Goal: Task Accomplishment & Management: Manage account settings

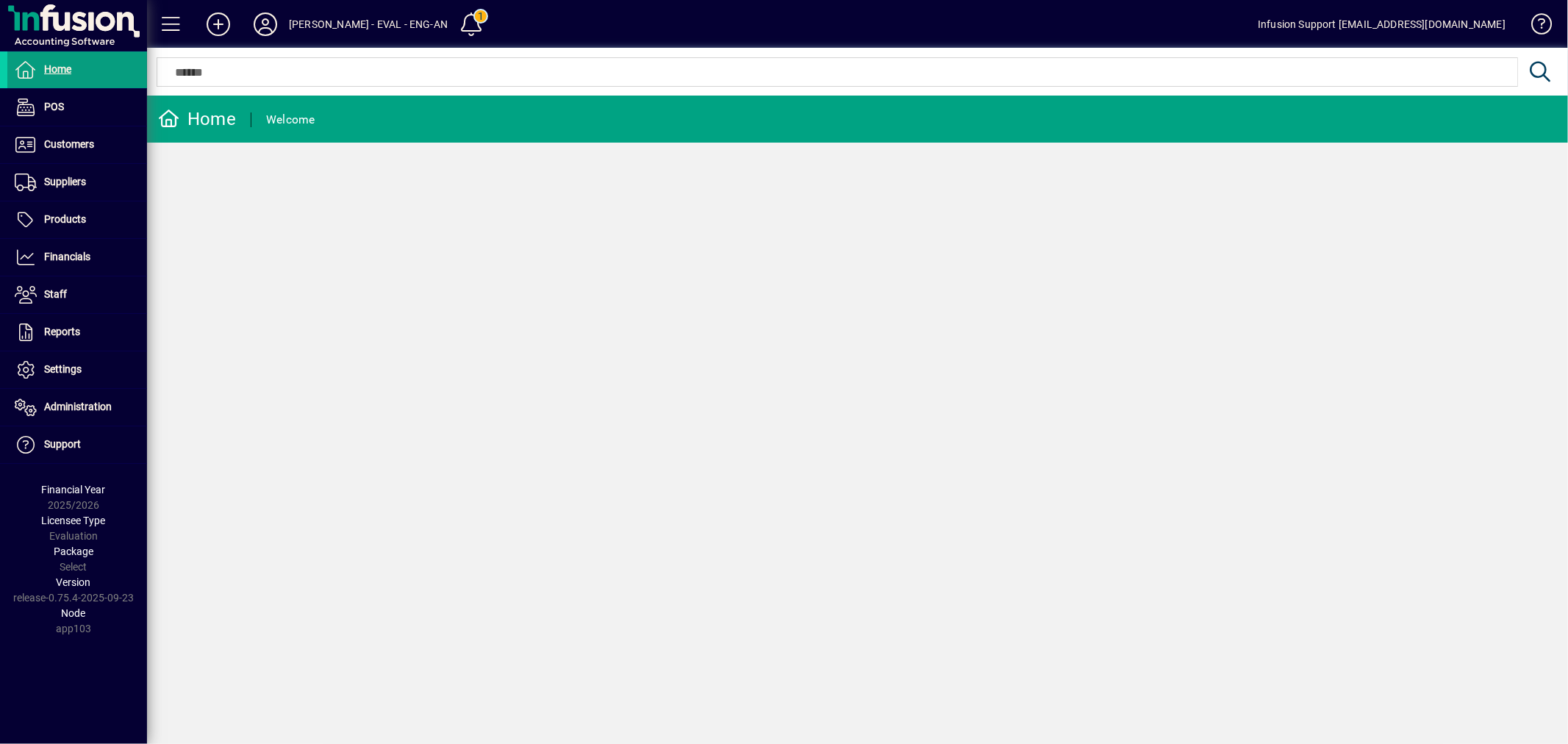
click at [69, 138] on span "Customers" at bounding box center [69, 144] width 50 height 12
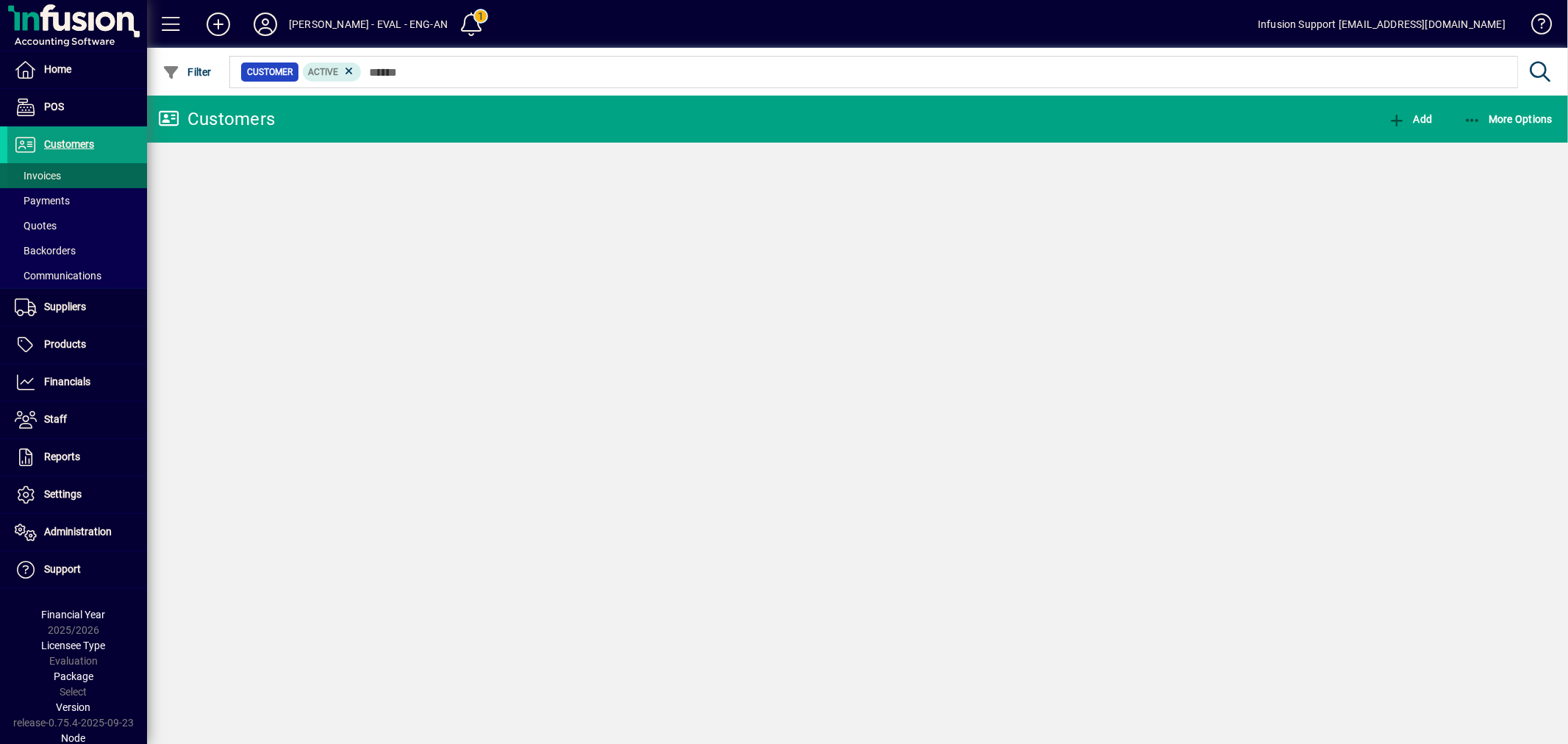
click at [69, 169] on span at bounding box center [76, 175] width 140 height 36
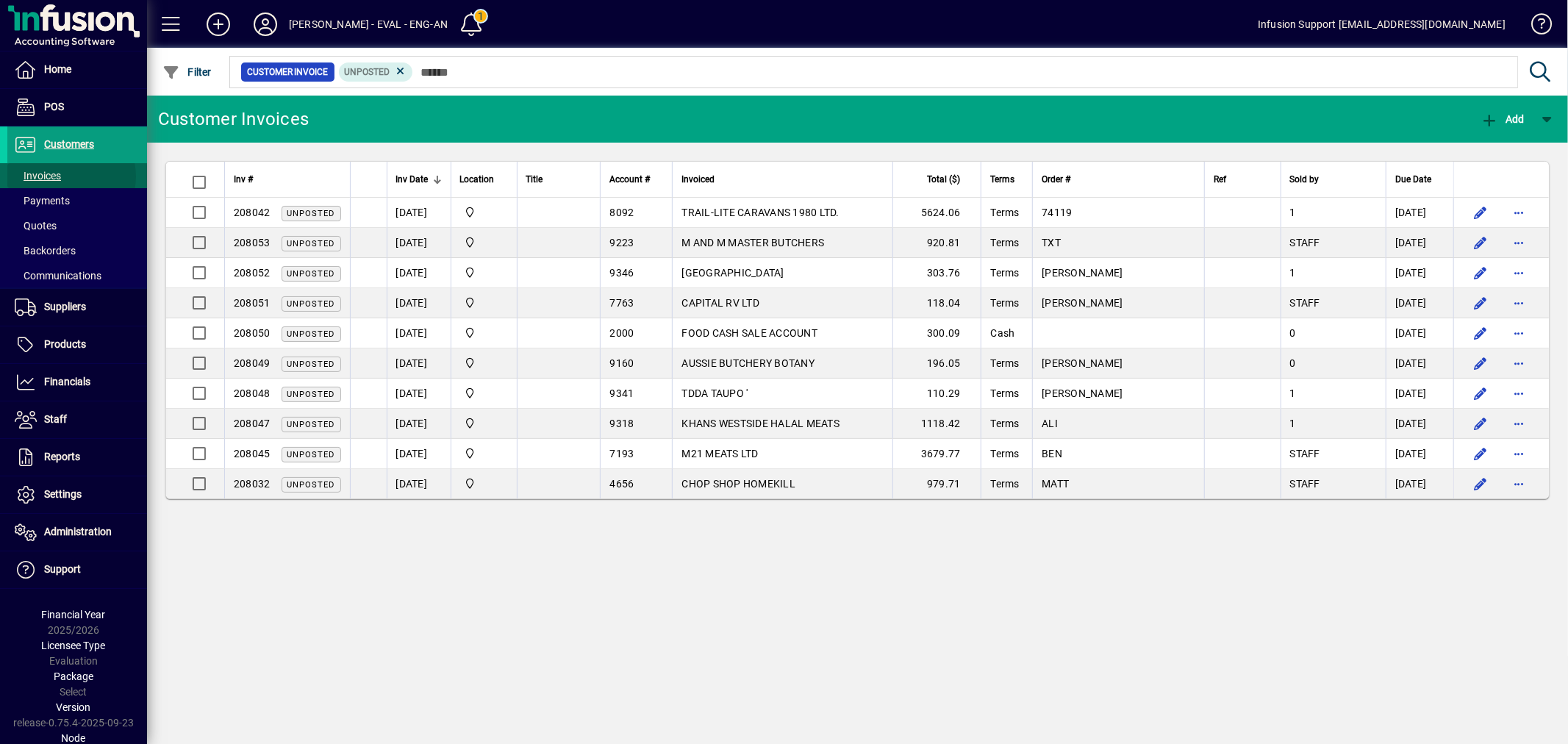
click at [69, 176] on span at bounding box center [76, 175] width 140 height 36
click at [188, 55] on span "button" at bounding box center [187, 72] width 56 height 36
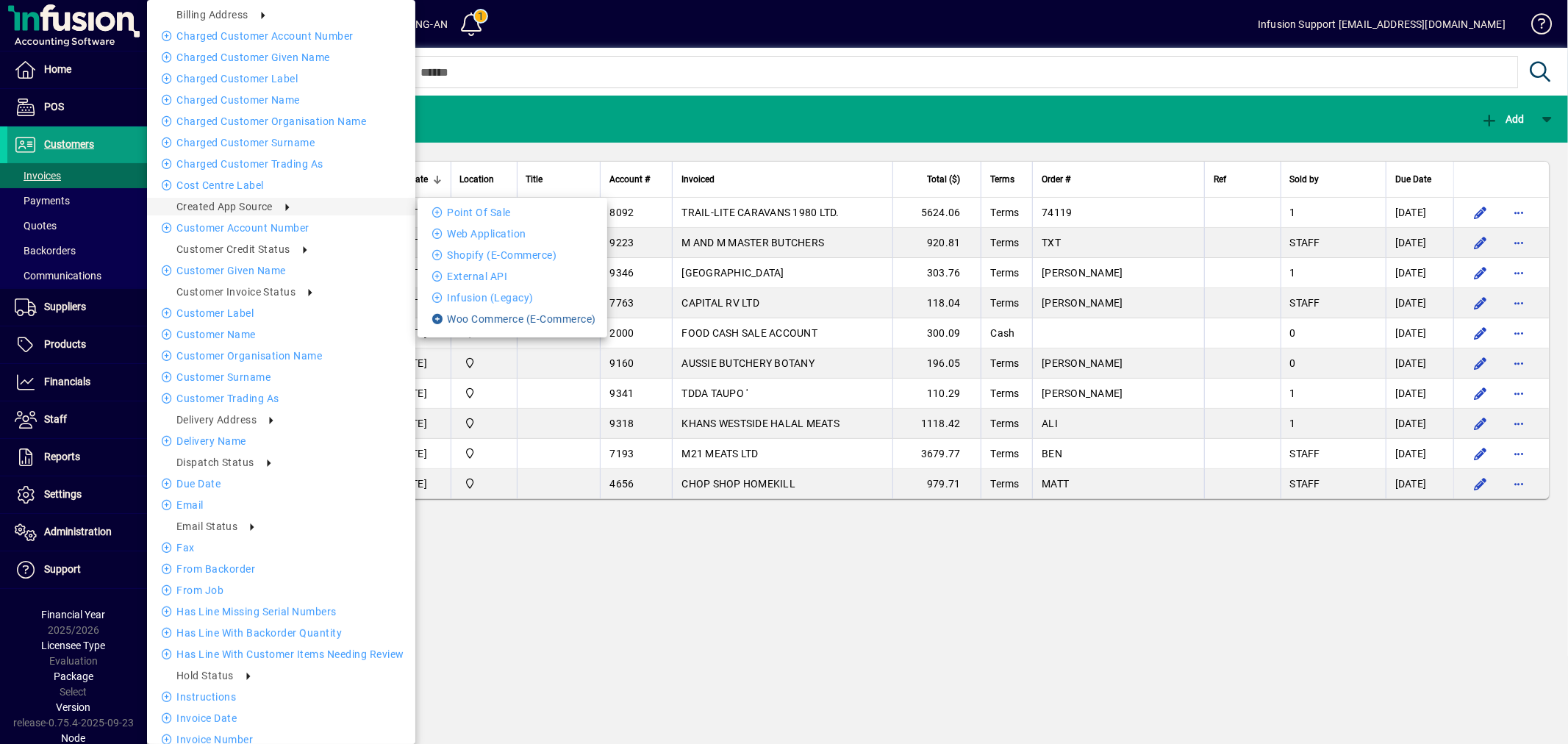
click at [498, 321] on li "Woo Commerce (E-Commerce)" at bounding box center [512, 319] width 189 height 17
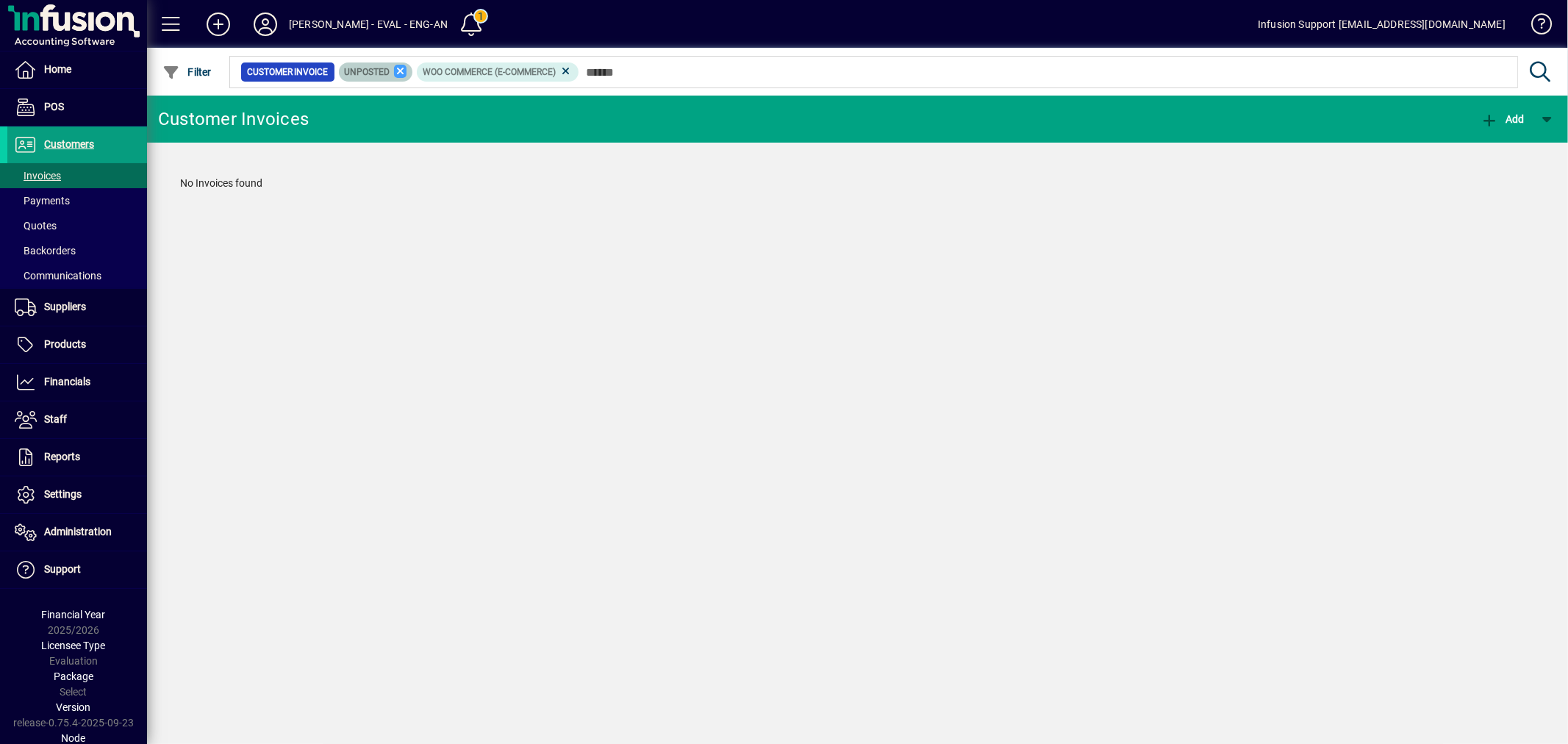
click at [400, 71] on icon at bounding box center [400, 70] width 13 height 13
drag, startPoint x: 488, startPoint y: 64, endPoint x: 290, endPoint y: 247, distance: 269.6
click at [484, 70] on icon at bounding box center [487, 70] width 13 height 13
click at [84, 497] on span at bounding box center [76, 494] width 140 height 36
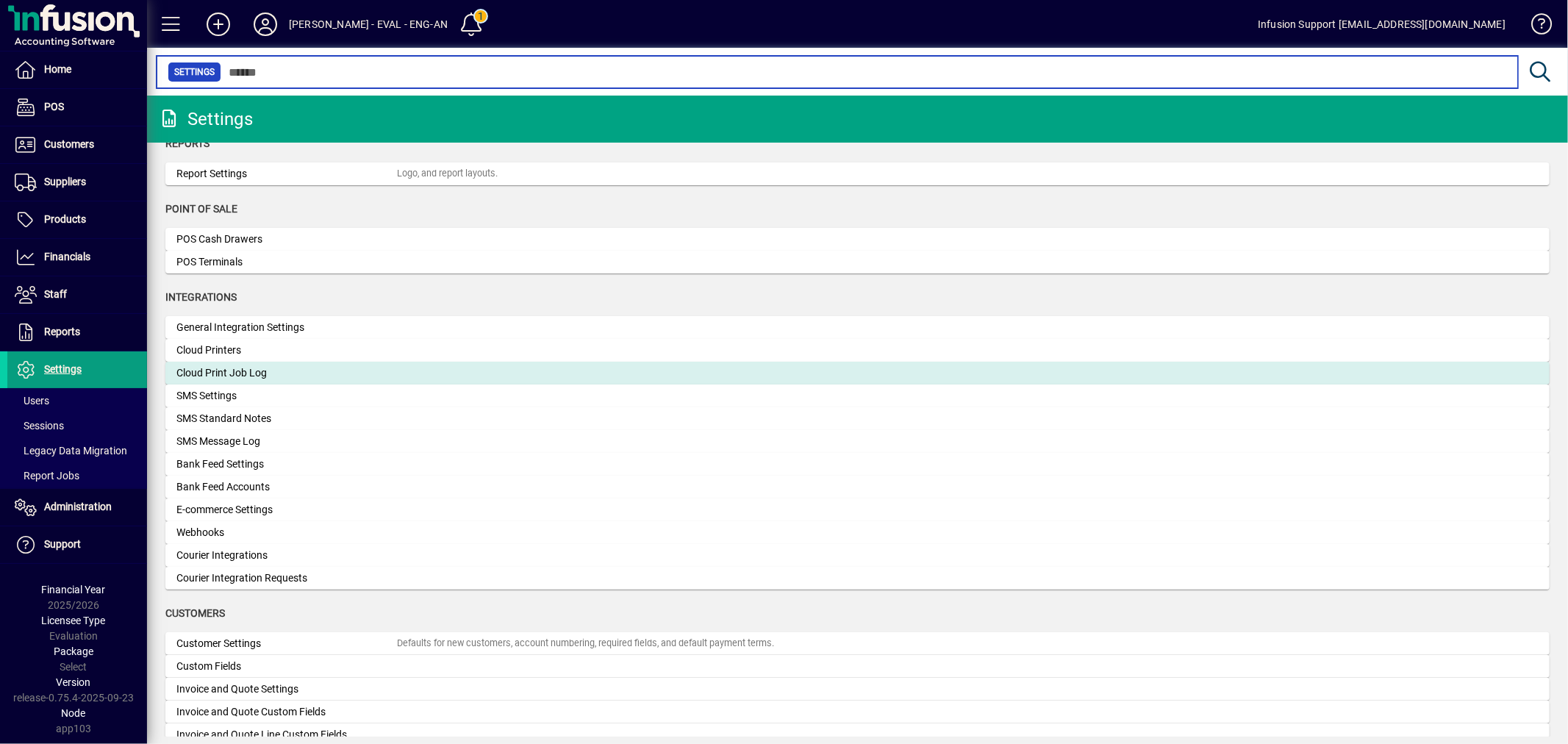
scroll to position [407, 0]
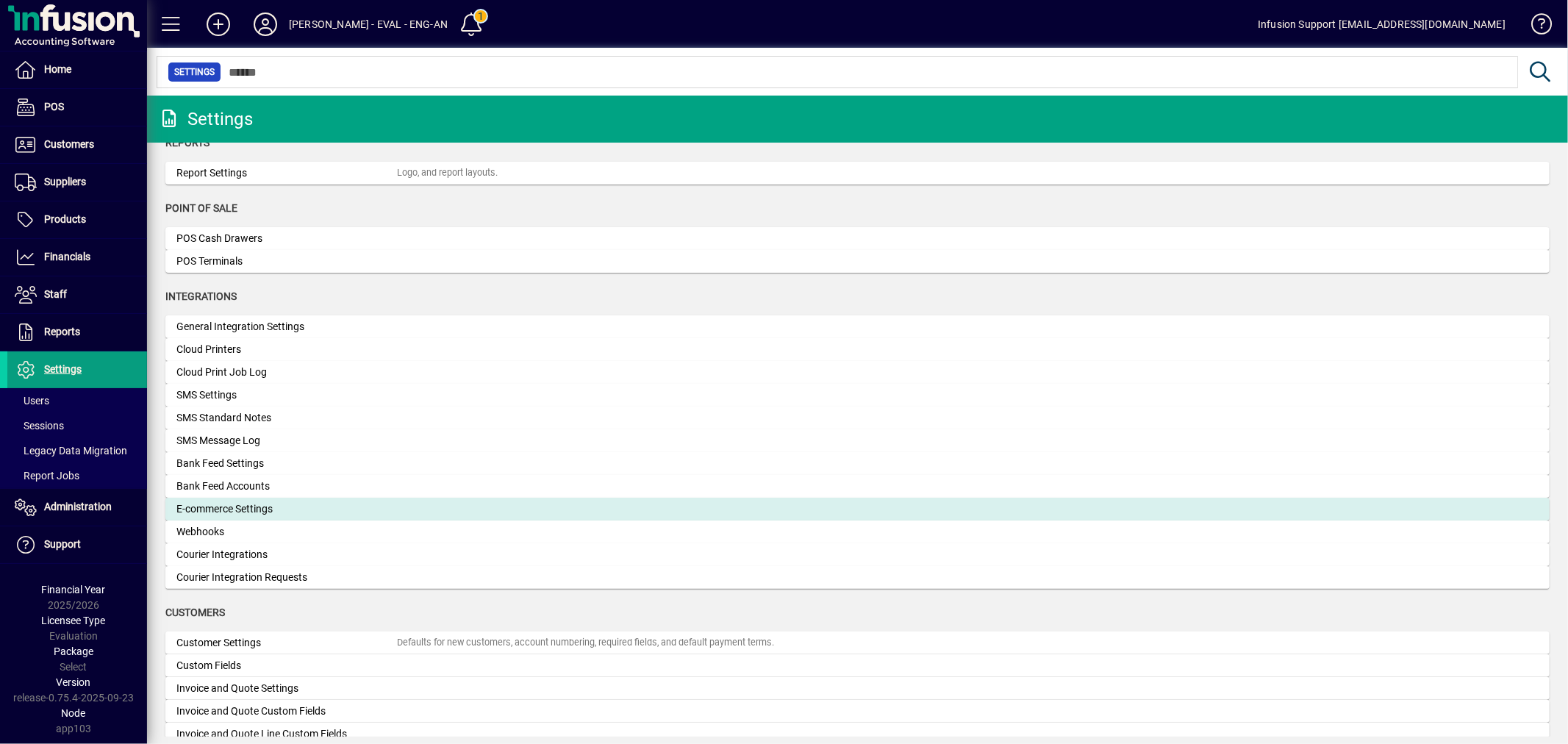
click at [244, 503] on div "E-commerce Settings" at bounding box center [287, 509] width 221 height 16
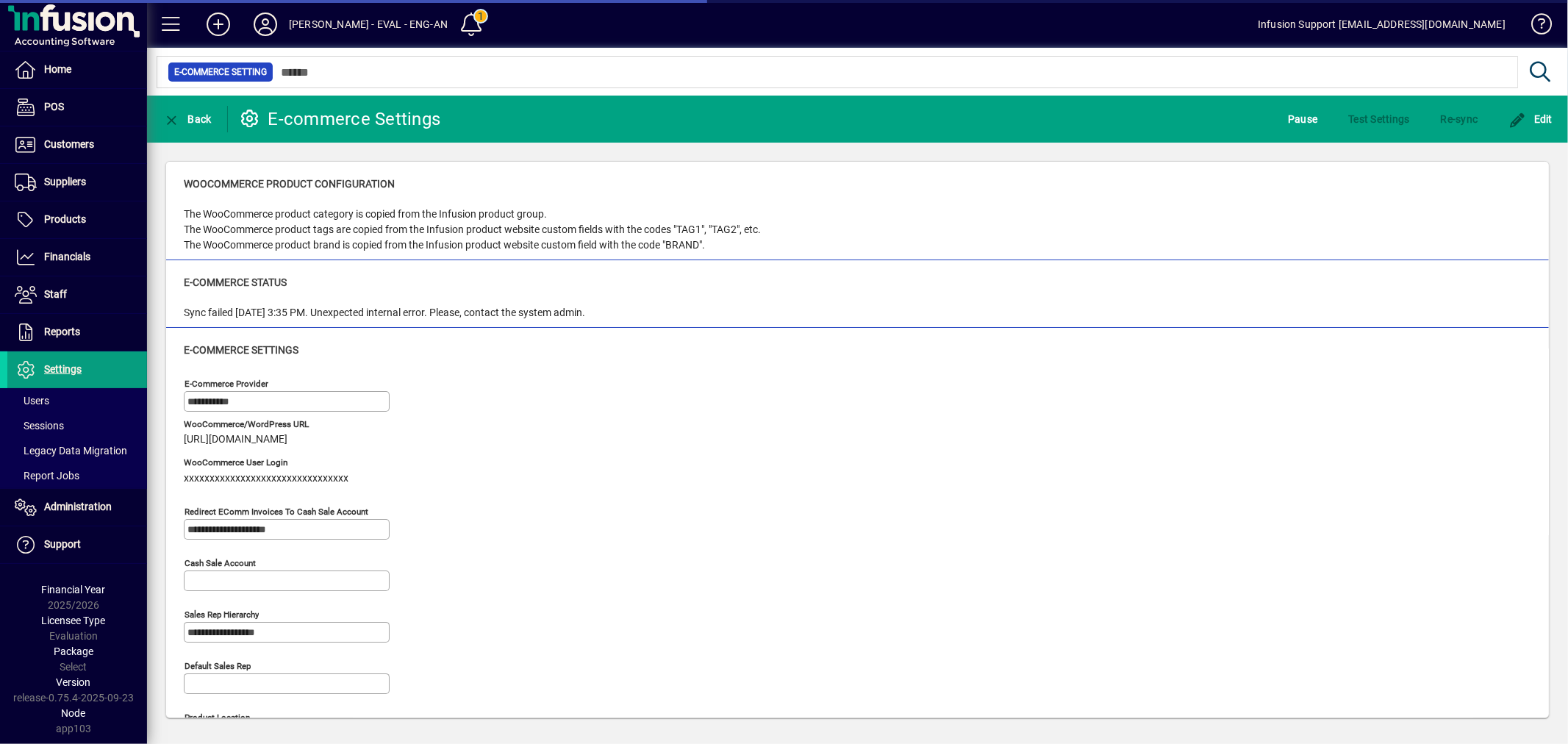
type input "**********"
click at [500, 353] on div "E-commerce Settings" at bounding box center [858, 350] width 1347 height 16
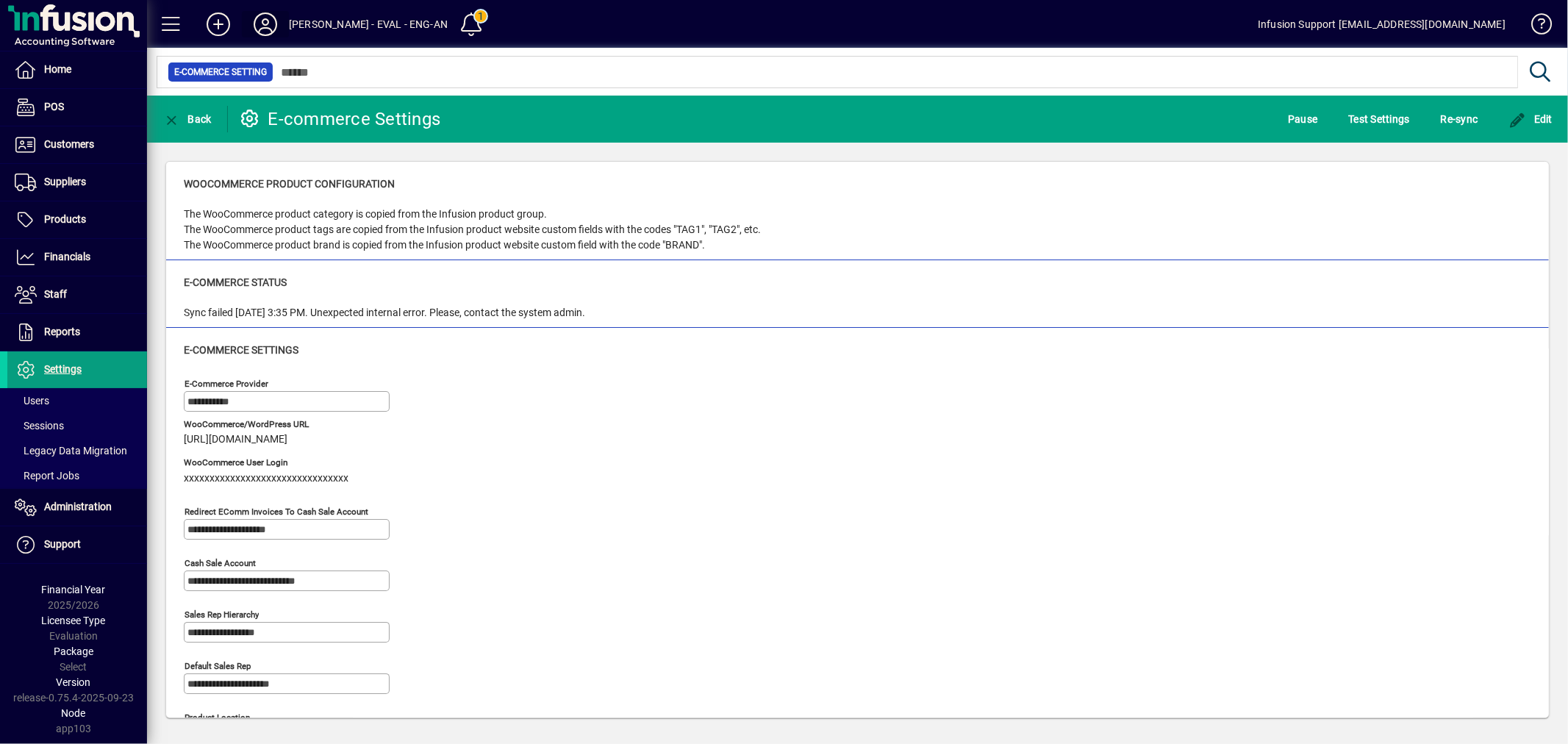
click at [266, 17] on icon at bounding box center [266, 23] width 30 height 23
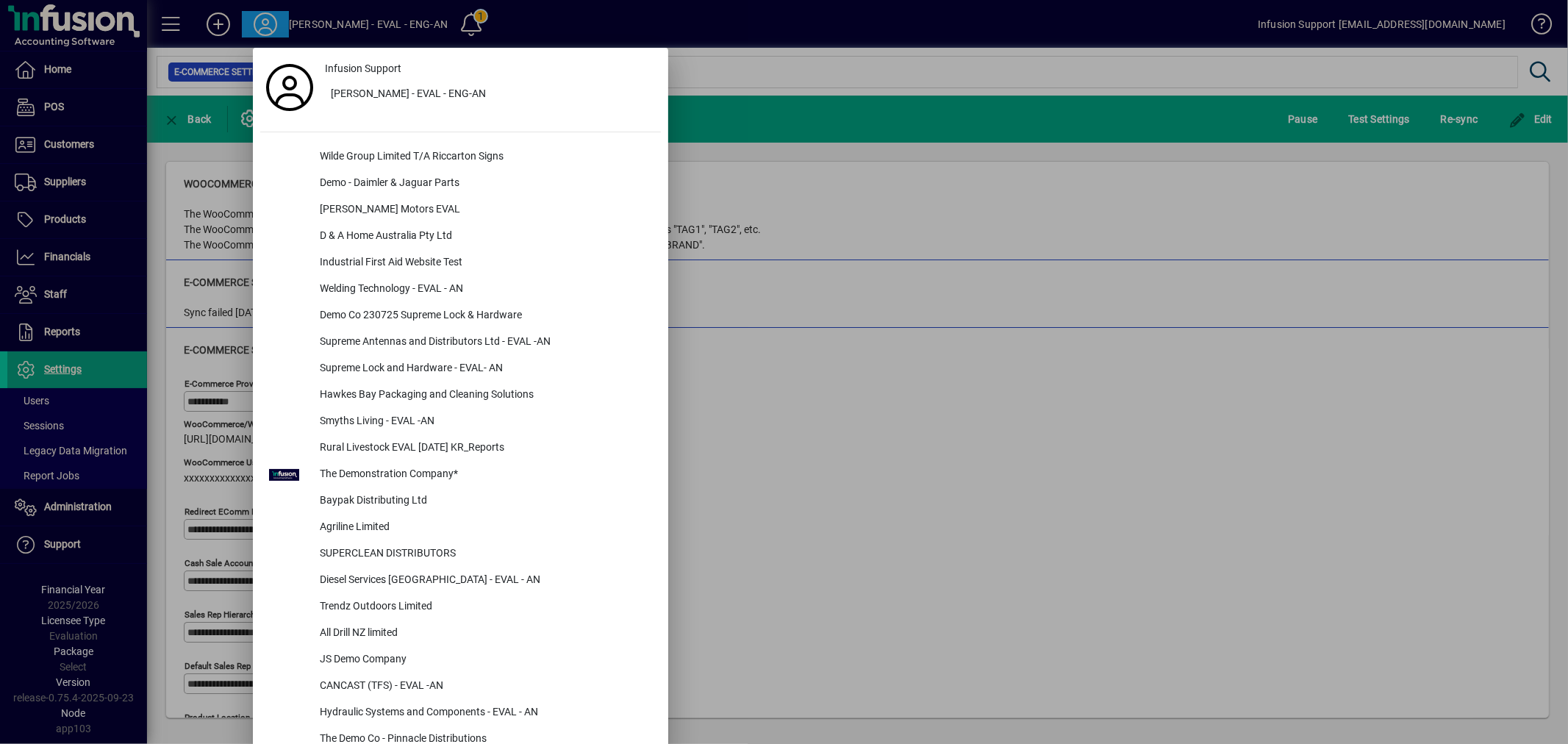
scroll to position [2426, 0]
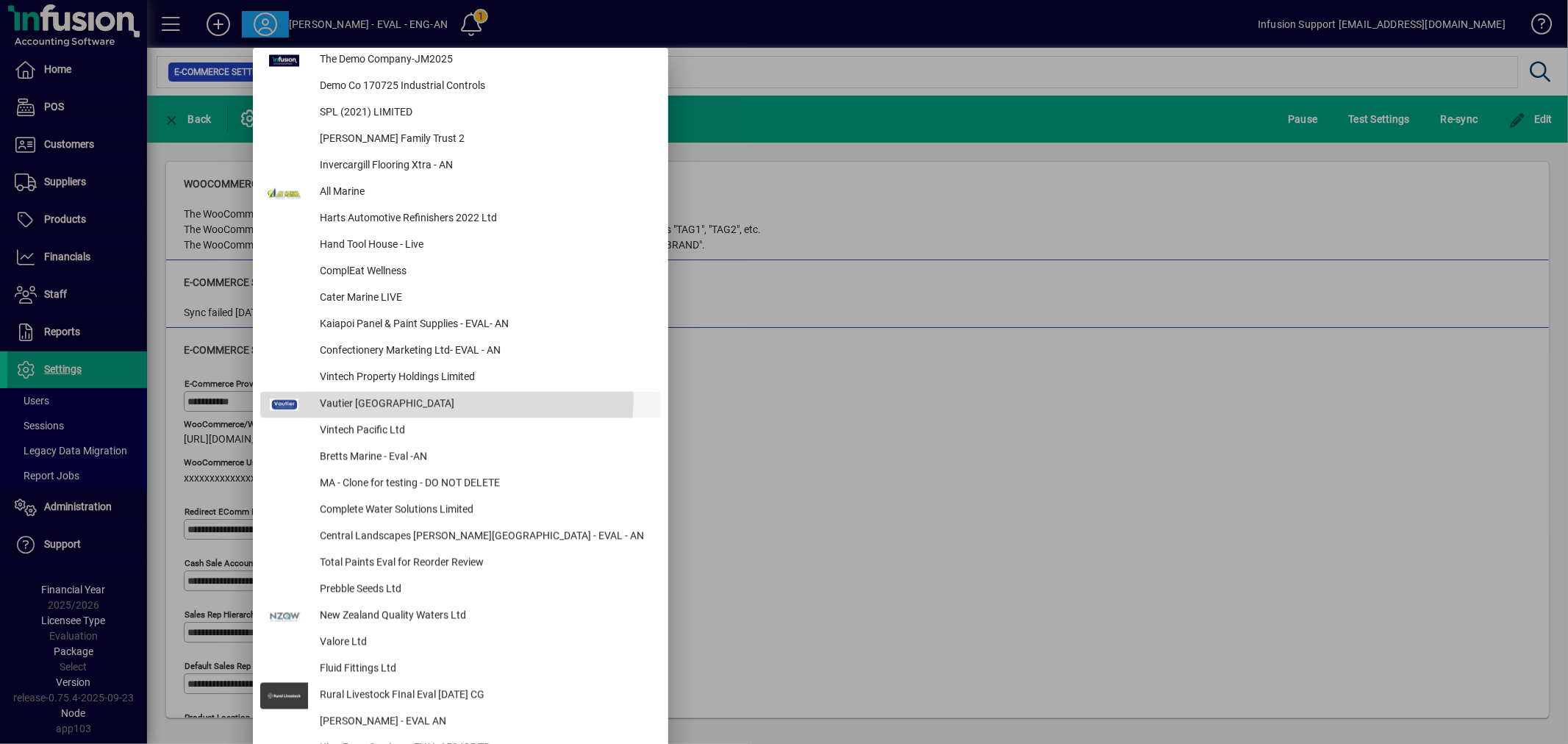
click at [377, 395] on div "Vautier [GEOGRAPHIC_DATA]" at bounding box center [484, 404] width 352 height 26
